Goal: Transaction & Acquisition: Subscribe to service/newsletter

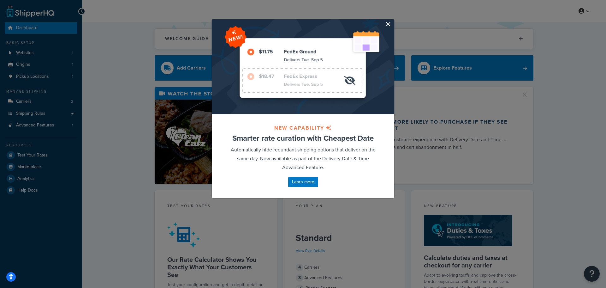
click at [393, 21] on button "button" at bounding box center [394, 20] width 2 height 2
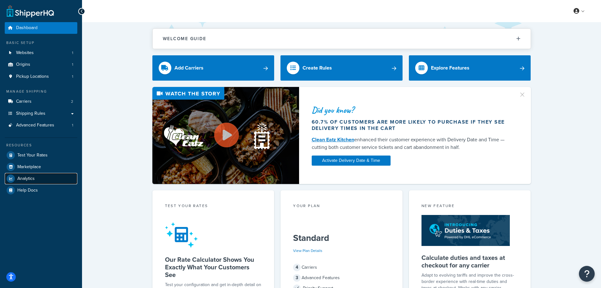
click at [31, 181] on link "Analytics" at bounding box center [41, 178] width 73 height 11
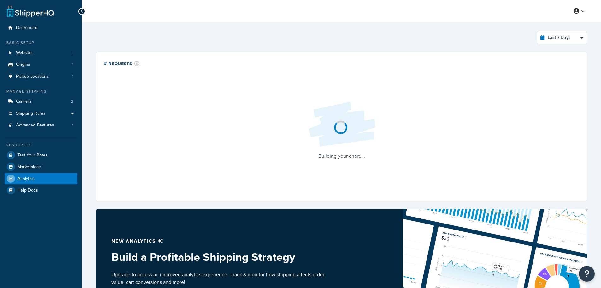
select select "last_7_days"
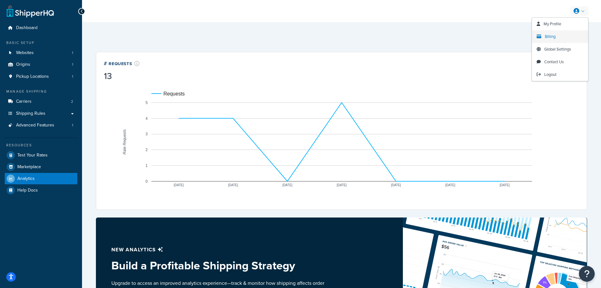
click at [558, 35] on link "Billing" at bounding box center [560, 36] width 56 height 13
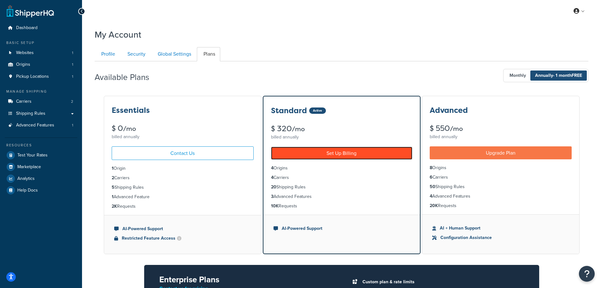
drag, startPoint x: 334, startPoint y: 152, endPoint x: 371, endPoint y: 145, distance: 37.6
click at [334, 152] on link "Set Up Billing" at bounding box center [341, 152] width 141 height 13
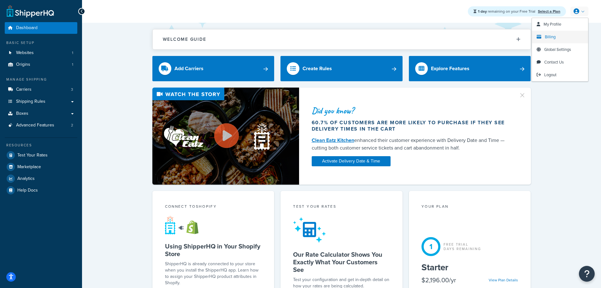
click at [561, 34] on link "Billing" at bounding box center [560, 37] width 56 height 13
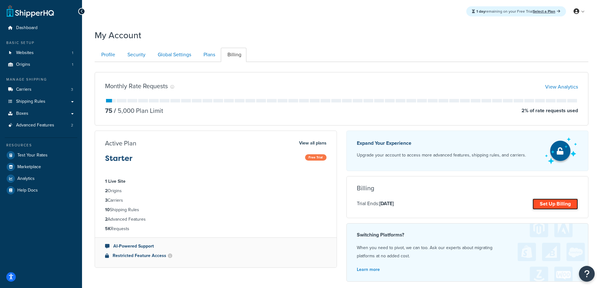
click at [554, 201] on link "Set Up Billing" at bounding box center [555, 203] width 45 height 11
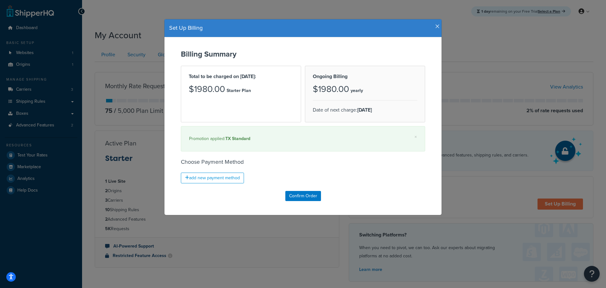
click at [276, 229] on div "Set Up Billing Billing Summary Total to be charged on Sep 29, 2026: $1980.00 St…" at bounding box center [303, 144] width 606 height 288
